Goal: Task Accomplishment & Management: Manage account settings

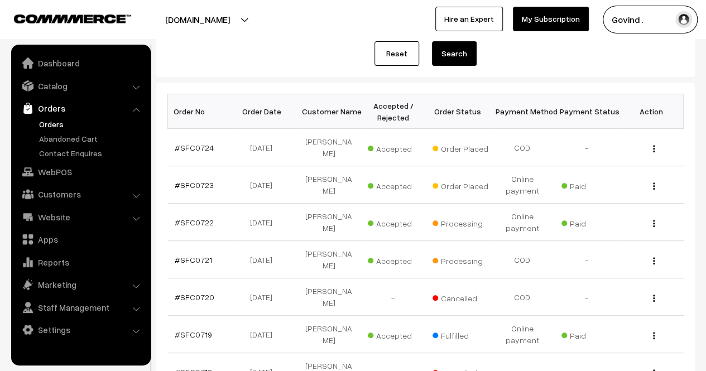
scroll to position [127, 0]
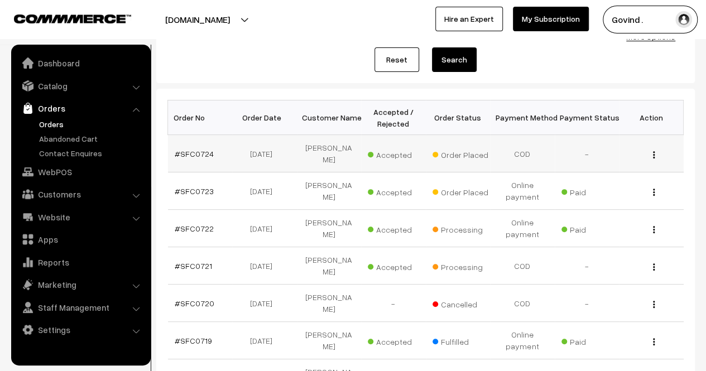
click at [653, 151] on img "button" at bounding box center [654, 154] width 2 height 7
click at [578, 162] on link "View" at bounding box center [604, 170] width 95 height 25
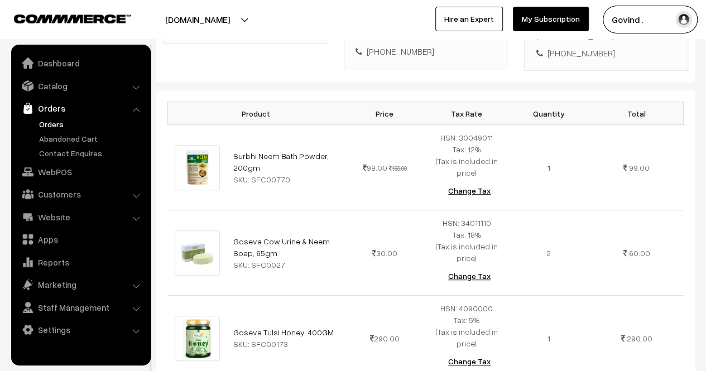
scroll to position [258, 0]
click at [59, 127] on link "Orders" at bounding box center [91, 124] width 110 height 12
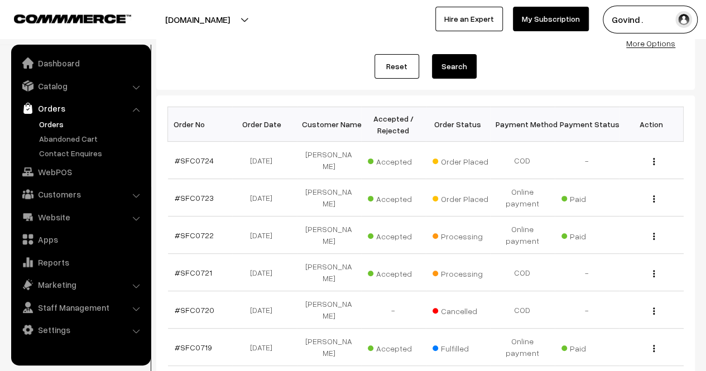
scroll to position [123, 0]
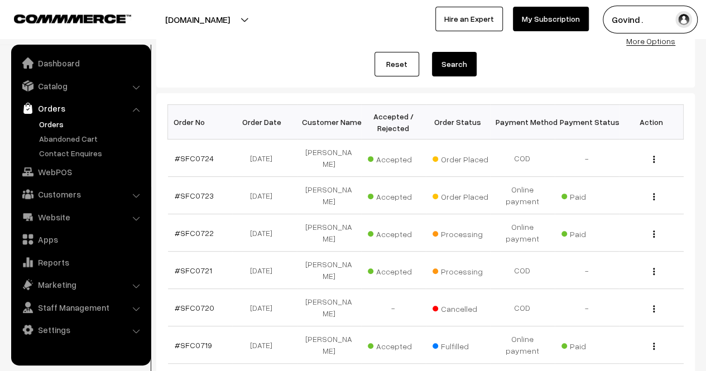
drag, startPoint x: 714, startPoint y: 136, endPoint x: 714, endPoint y: 194, distance: 58.0
click at [705, 194] on html "Thank you for showing interest. Our team will call you shortly. Close shopforco…" at bounding box center [353, 62] width 706 height 371
click at [52, 83] on link "Catalog" at bounding box center [80, 86] width 133 height 20
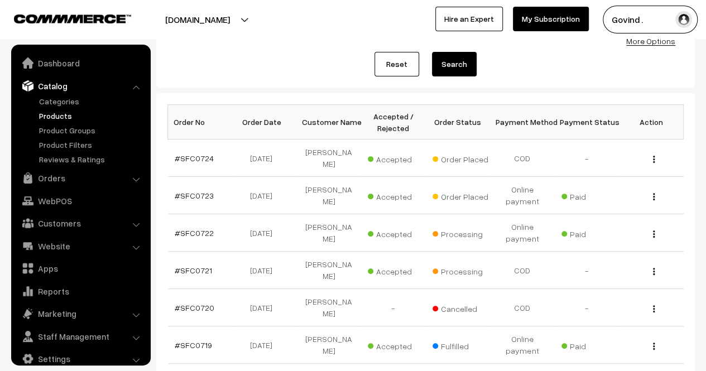
click at [52, 113] on link "Products" at bounding box center [91, 116] width 110 height 12
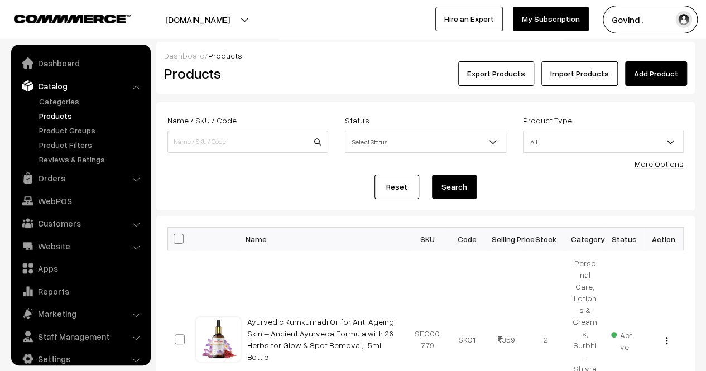
scroll to position [14, 0]
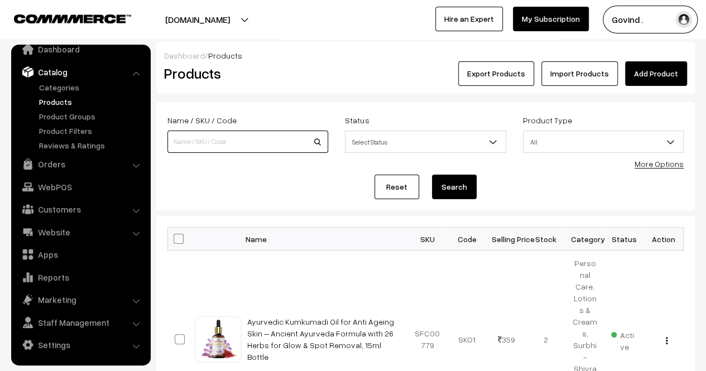
click at [203, 143] on input at bounding box center [247, 142] width 161 height 22
type input "gulkand"
click at [432, 175] on button "Search" at bounding box center [454, 187] width 45 height 25
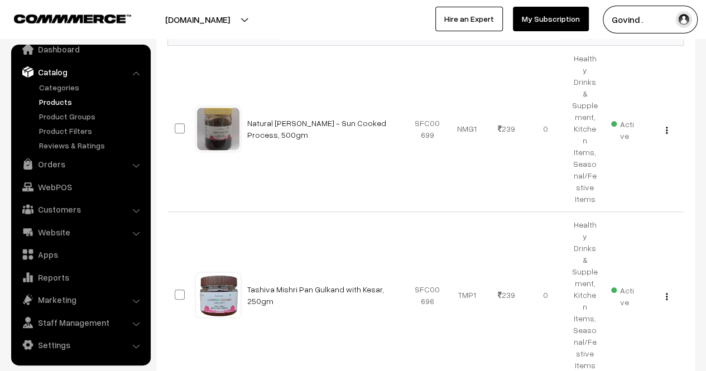
scroll to position [205, 0]
click at [665, 125] on button "button" at bounding box center [666, 129] width 3 height 9
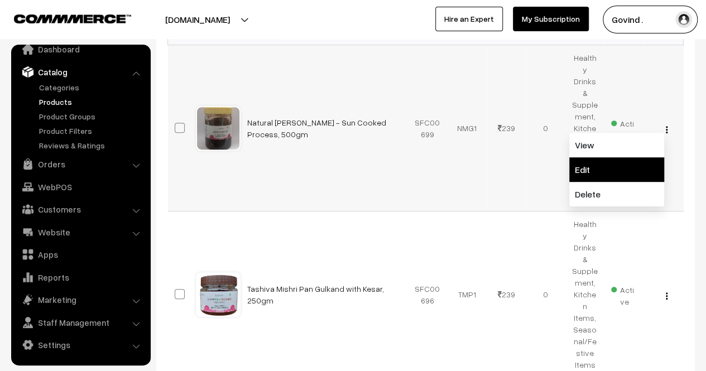
click at [623, 157] on link "Edit" at bounding box center [616, 169] width 95 height 25
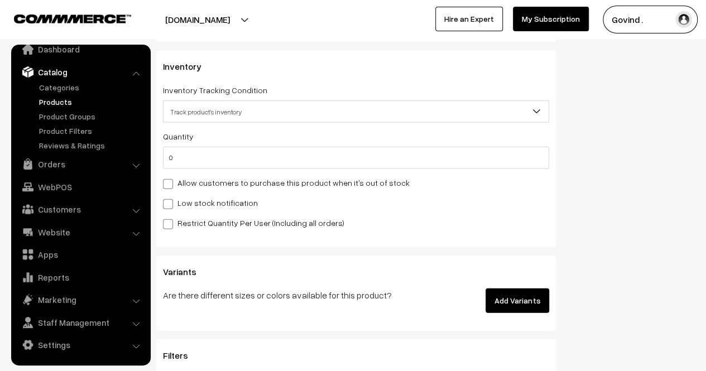
scroll to position [1381, 0]
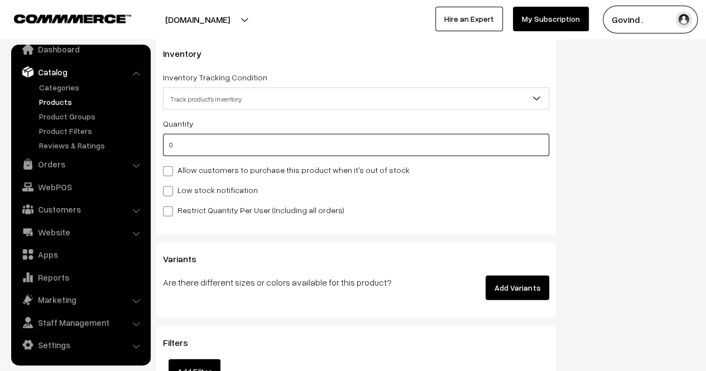
click at [393, 148] on input "0" at bounding box center [356, 145] width 386 height 22
type input "3"
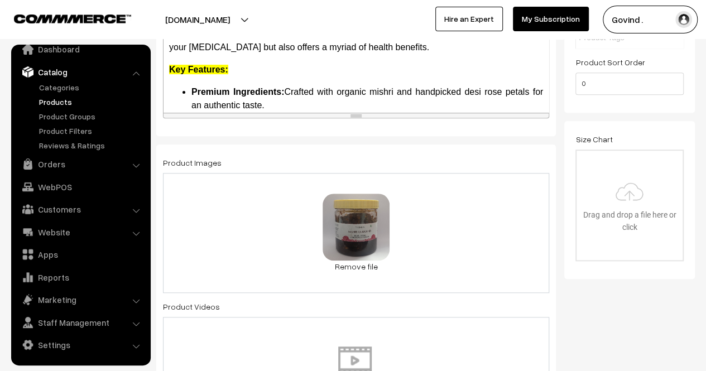
scroll to position [0, 0]
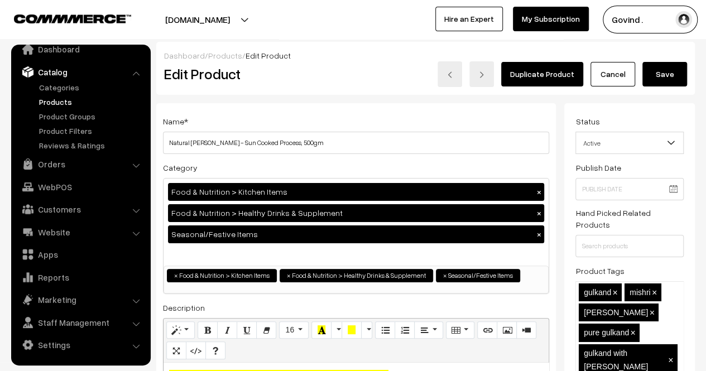
click at [670, 85] on button "Save" at bounding box center [664, 74] width 45 height 25
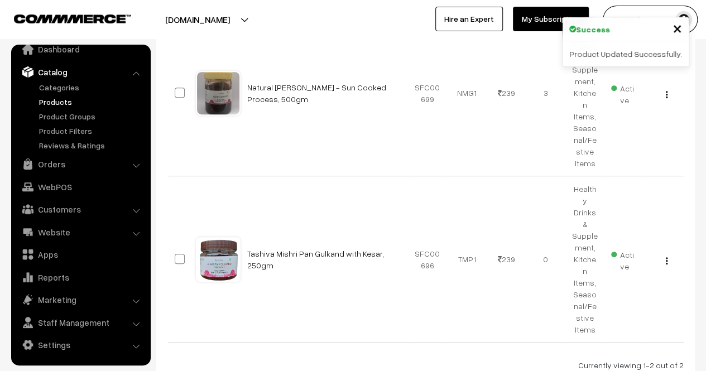
scroll to position [243, 0]
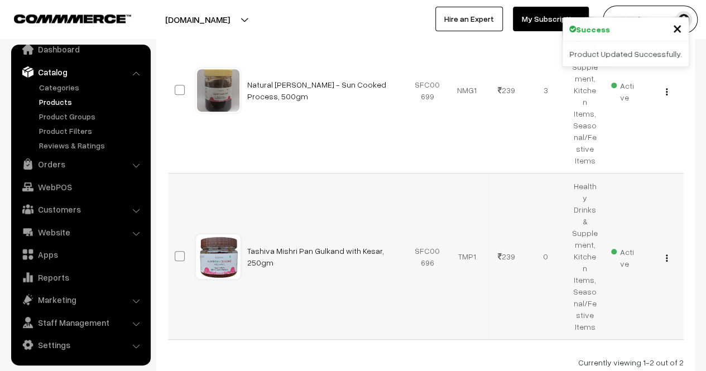
click at [667, 254] on img "button" at bounding box center [667, 257] width 2 height 7
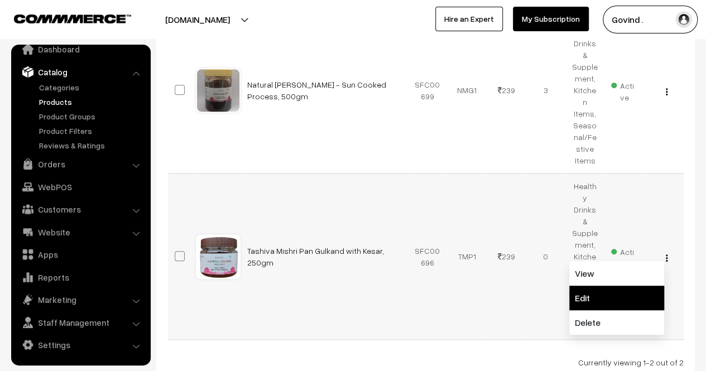
click at [609, 286] on link "Edit" at bounding box center [616, 298] width 95 height 25
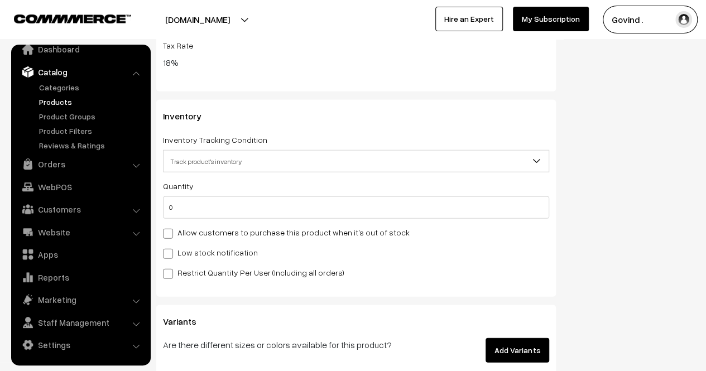
scroll to position [1331, 0]
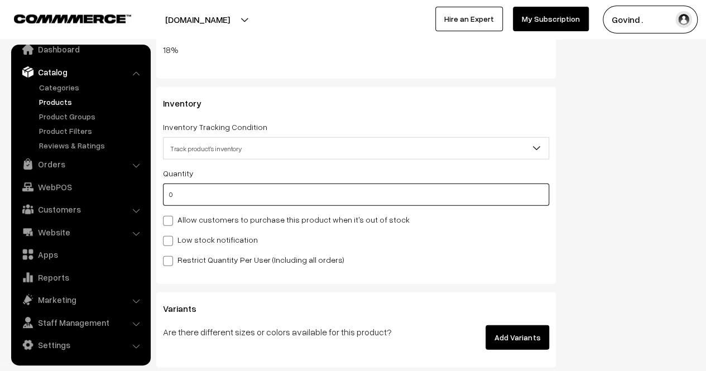
click at [487, 186] on input "0" at bounding box center [356, 195] width 386 height 22
type input "1"
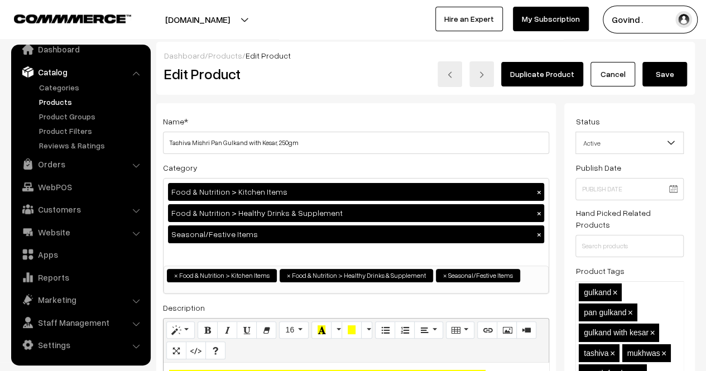
click at [669, 69] on button "Save" at bounding box center [664, 74] width 45 height 25
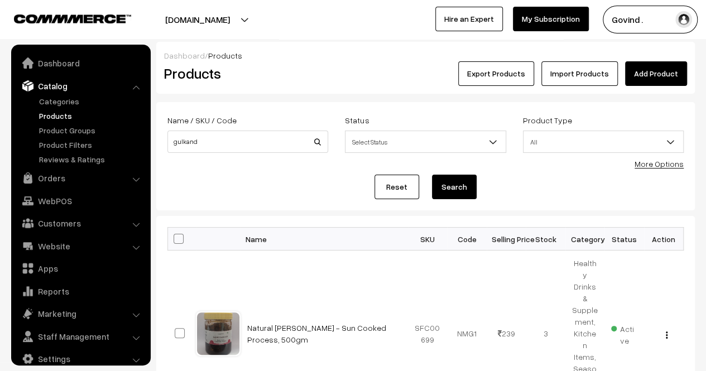
scroll to position [14, 0]
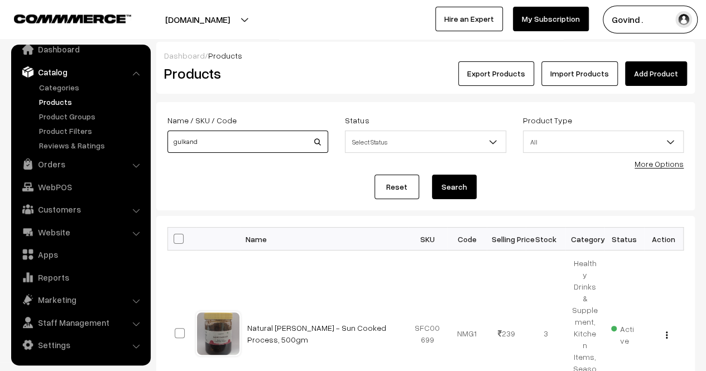
click at [251, 136] on input "gulkand" at bounding box center [247, 142] width 161 height 22
type input "mishri"
click at [432, 175] on button "Search" at bounding box center [454, 187] width 45 height 25
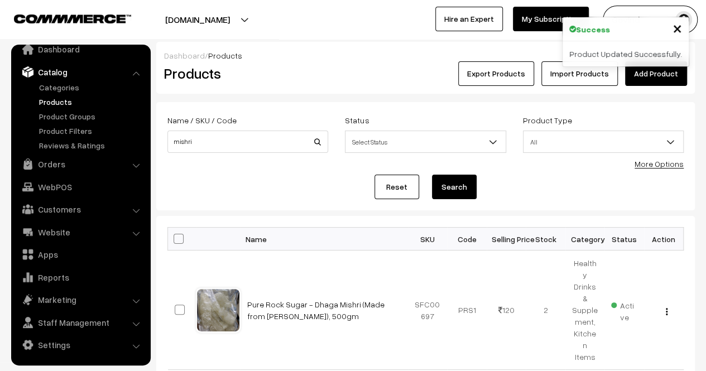
scroll to position [104, 0]
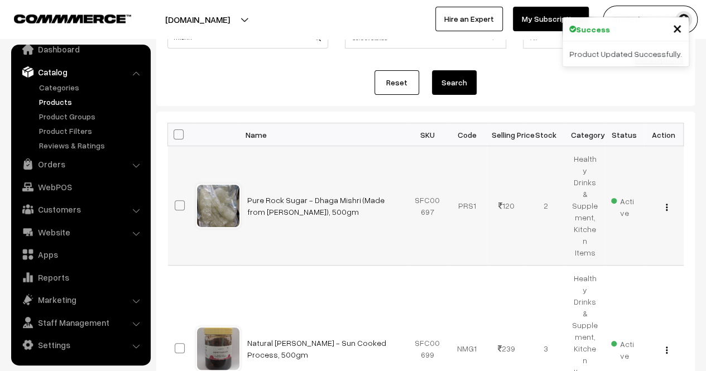
click at [667, 203] on button "button" at bounding box center [666, 207] width 3 height 9
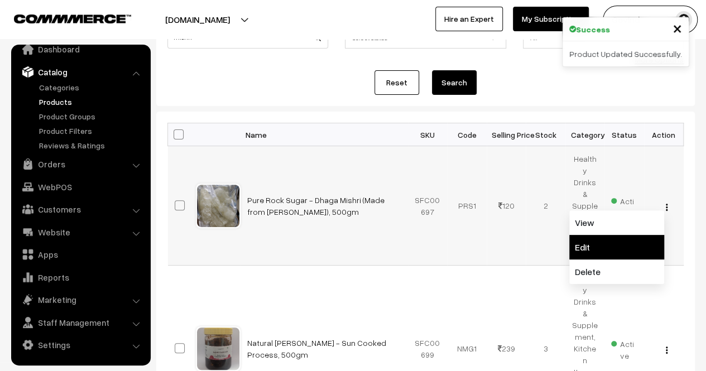
click at [621, 235] on link "Edit" at bounding box center [616, 247] width 95 height 25
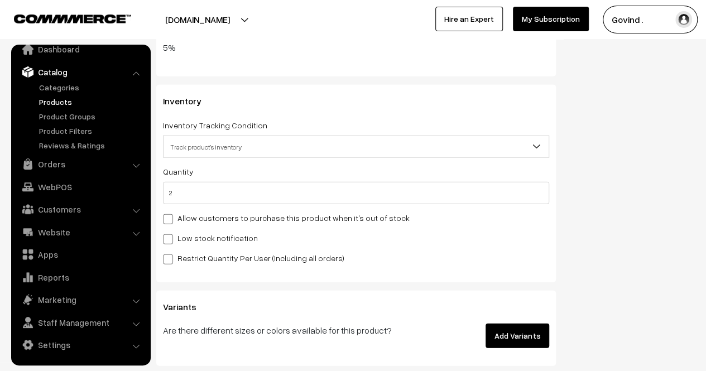
scroll to position [1316, 0]
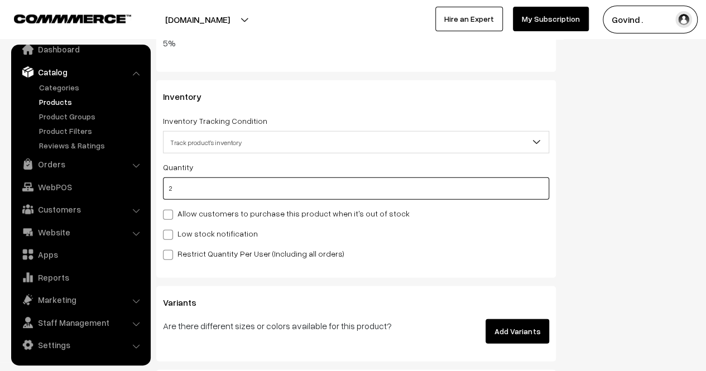
click at [413, 187] on input "2" at bounding box center [356, 188] width 386 height 22
type input "22"
type input "24"
type input "22"
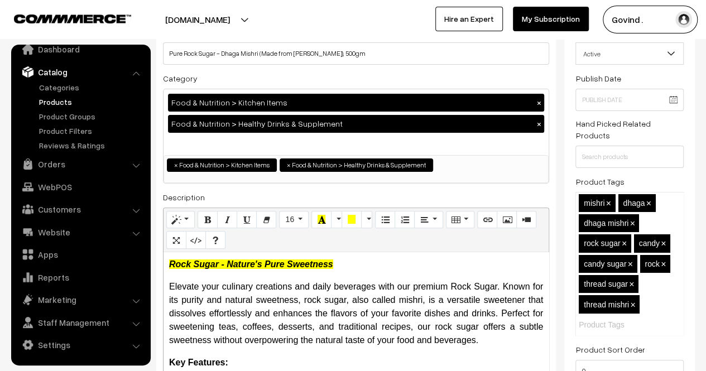
scroll to position [14, 0]
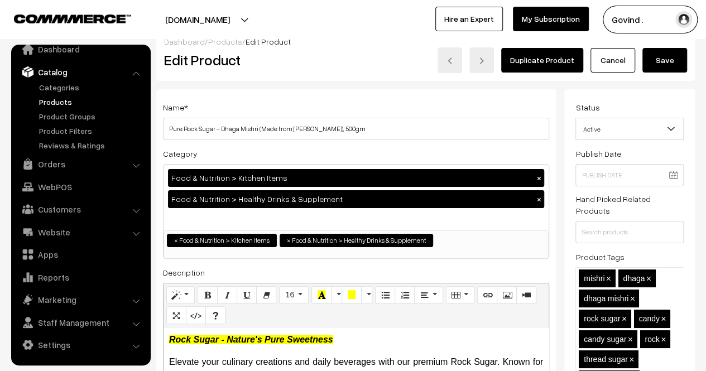
click at [664, 73] on div "Dashboard / Products / Edit Product Edit Product Duplicate Product Cancel Save" at bounding box center [425, 54] width 538 height 53
click at [664, 62] on button "Save" at bounding box center [664, 60] width 45 height 25
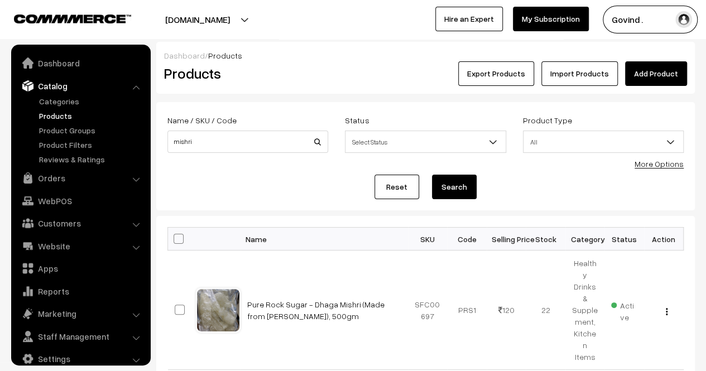
scroll to position [14, 0]
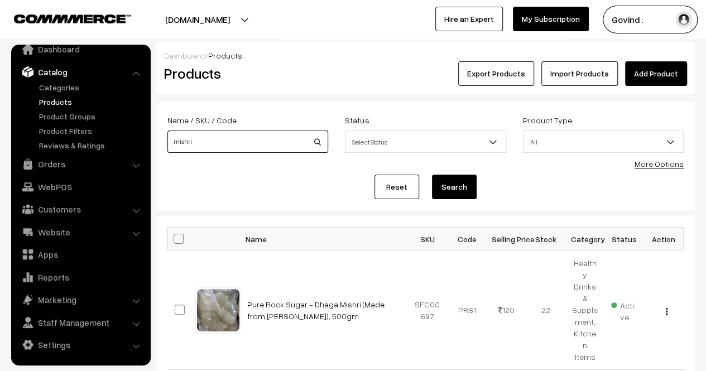
click at [241, 142] on input "mishri" at bounding box center [247, 142] width 161 height 22
type input "sattu"
click at [432, 175] on button "Search" at bounding box center [454, 187] width 45 height 25
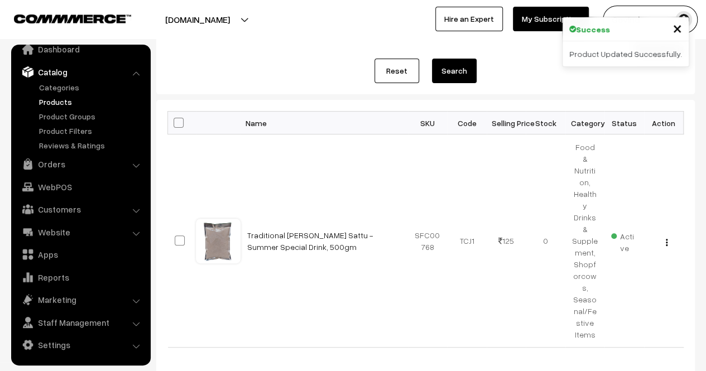
scroll to position [118, 0]
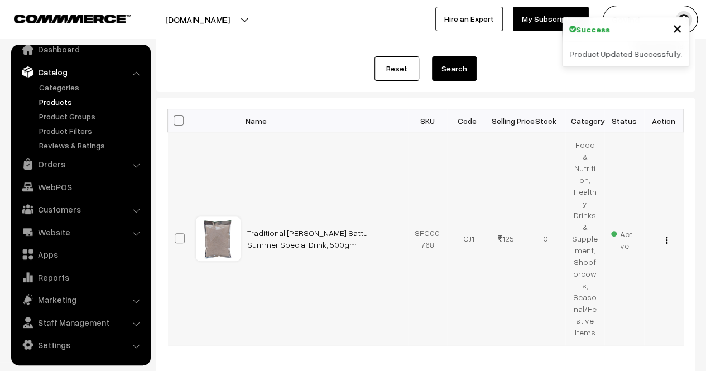
click at [666, 237] on img "button" at bounding box center [667, 240] width 2 height 7
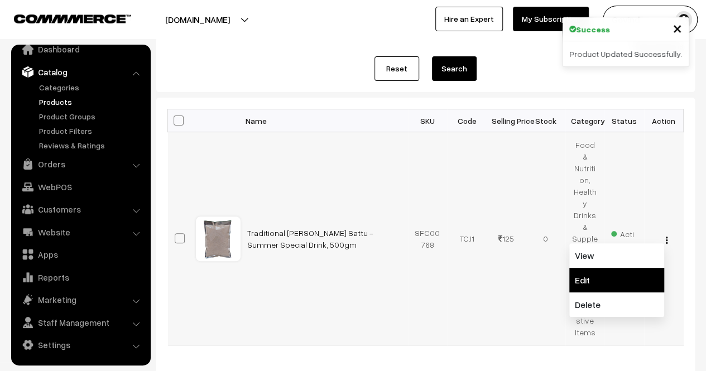
click at [617, 268] on link "Edit" at bounding box center [616, 280] width 95 height 25
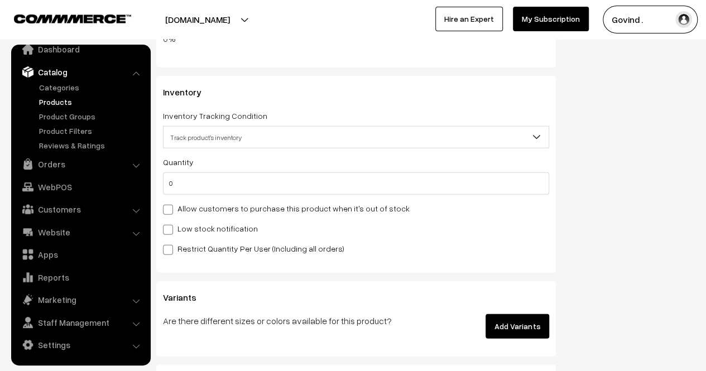
scroll to position [1396, 0]
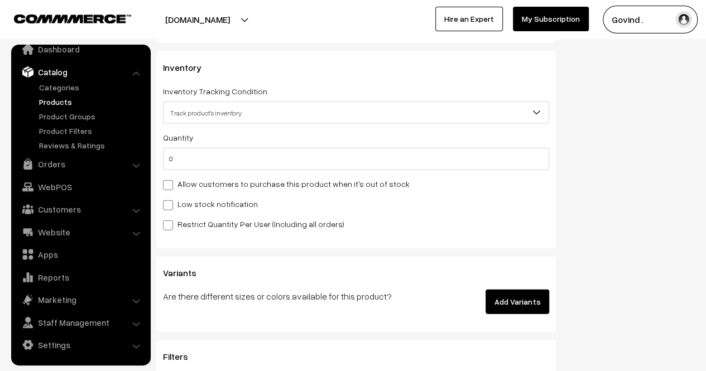
drag, startPoint x: 714, startPoint y: 36, endPoint x: 714, endPoint y: 166, distance: 130.0
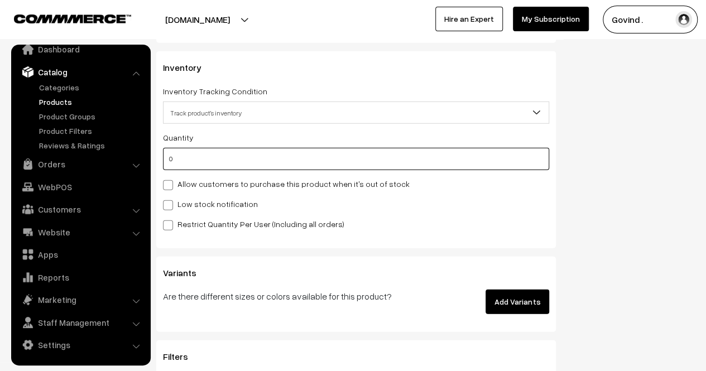
click at [446, 158] on input "0" at bounding box center [356, 159] width 386 height 22
type input "1"
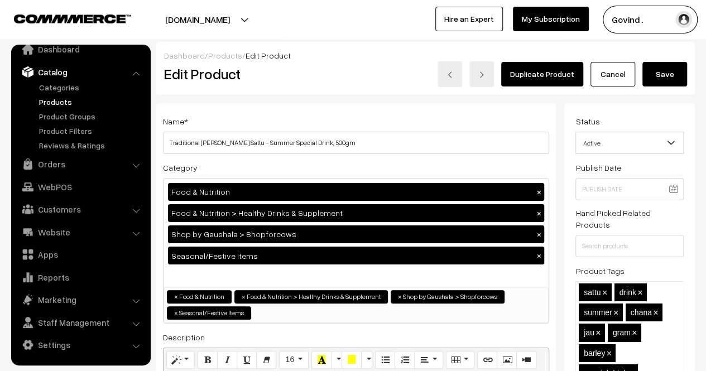
click at [667, 79] on button "Save" at bounding box center [664, 74] width 45 height 25
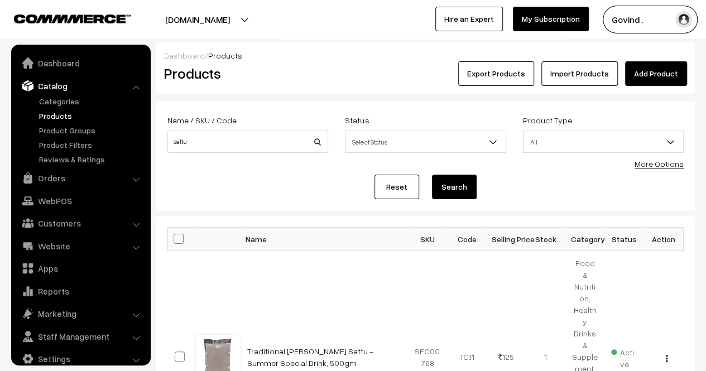
scroll to position [14, 0]
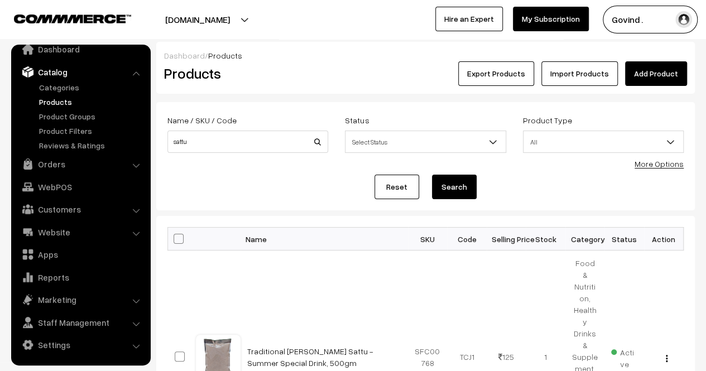
click at [224, 154] on div "Name / SKU / Code sattu" at bounding box center [247, 136] width 177 height 46
click at [226, 145] on input "sattu" at bounding box center [247, 142] width 161 height 22
type input "kachnar"
click at [432, 175] on button "Search" at bounding box center [454, 187] width 45 height 25
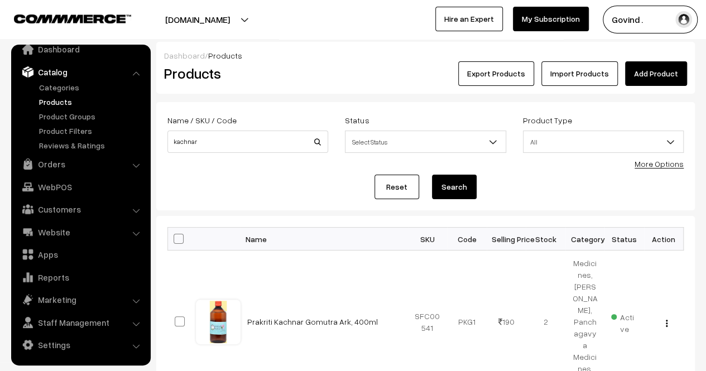
scroll to position [98, 0]
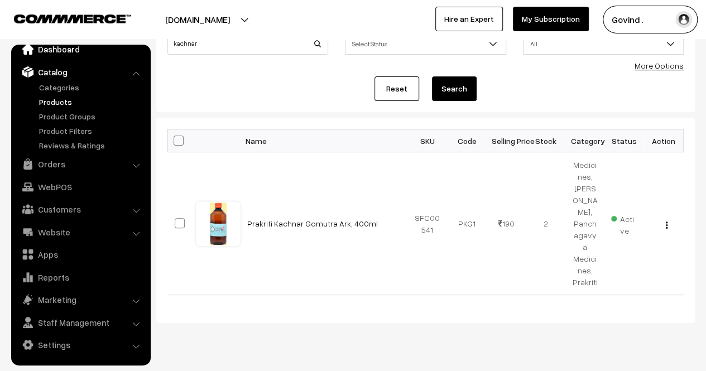
click at [54, 51] on link "Dashboard" at bounding box center [80, 49] width 133 height 20
